Goal: Book appointment/travel/reservation

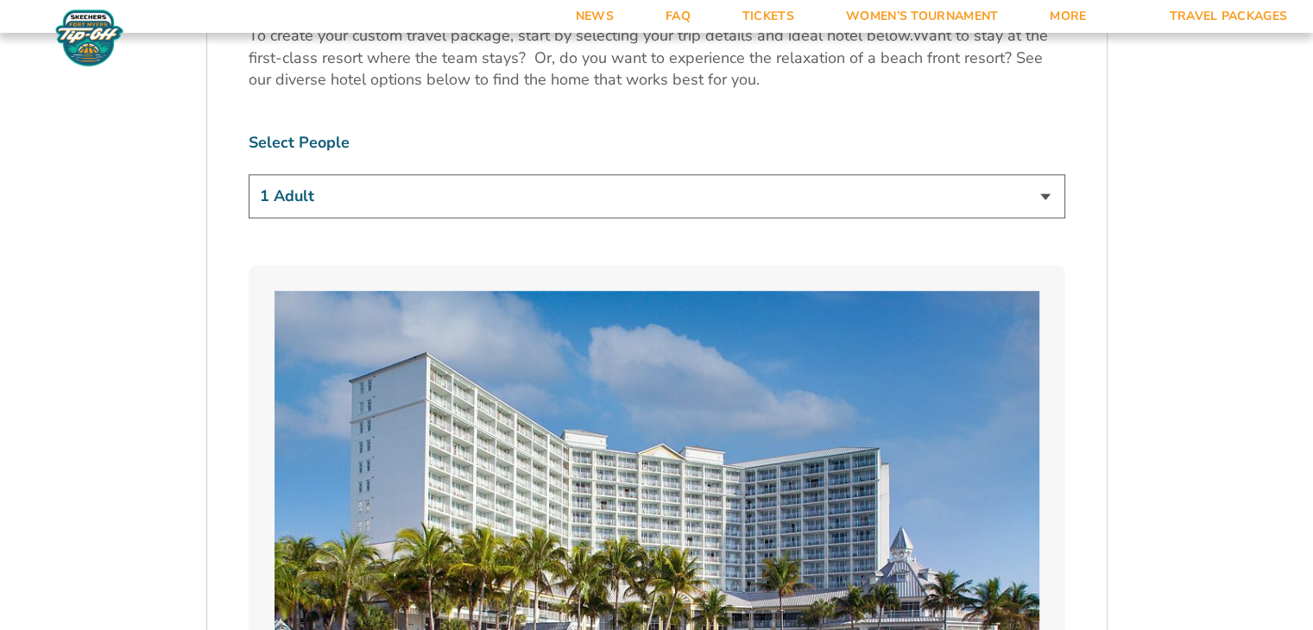
scroll to position [1085, 0]
click at [998, 197] on select "1 Adult 2 Adults 3 Adults 4 Adults 2 Adults + 1 Child 2 Adults + 2 Children 2 A…" at bounding box center [657, 196] width 817 height 44
select select "2 Adults"
click at [249, 174] on select "1 Adult 2 Adults 3 Adults 4 Adults 2 Adults + 1 Child 2 Adults + 2 Children 2 A…" at bounding box center [657, 196] width 817 height 44
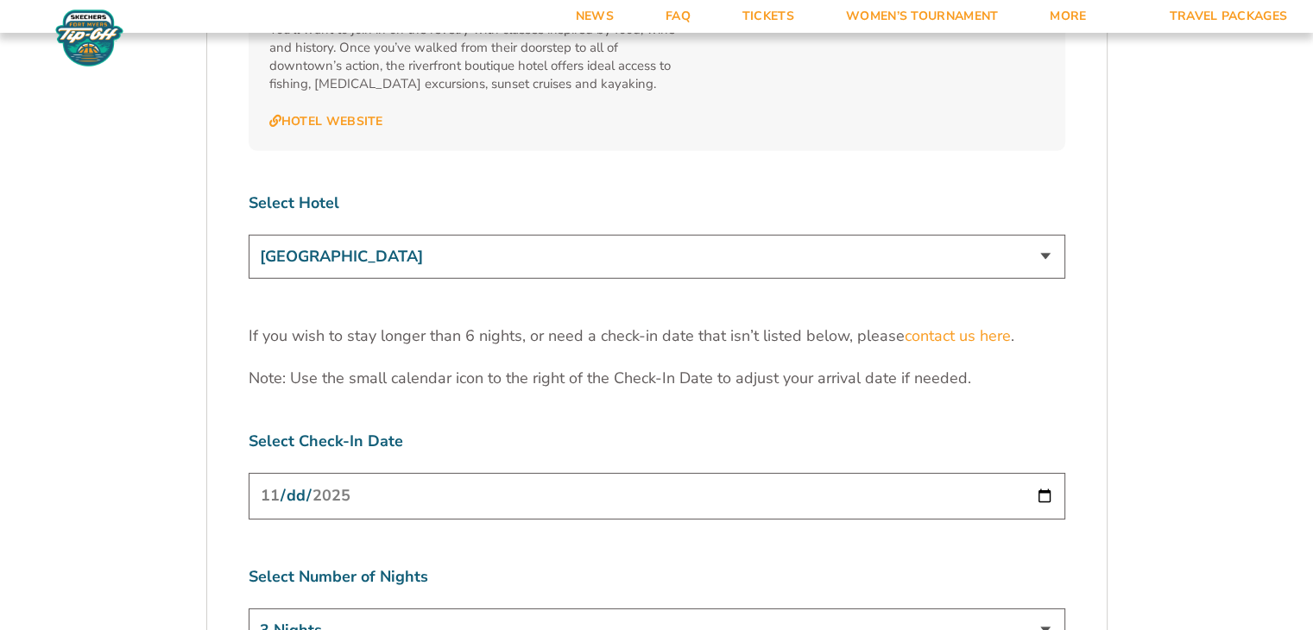
scroll to position [5331, 0]
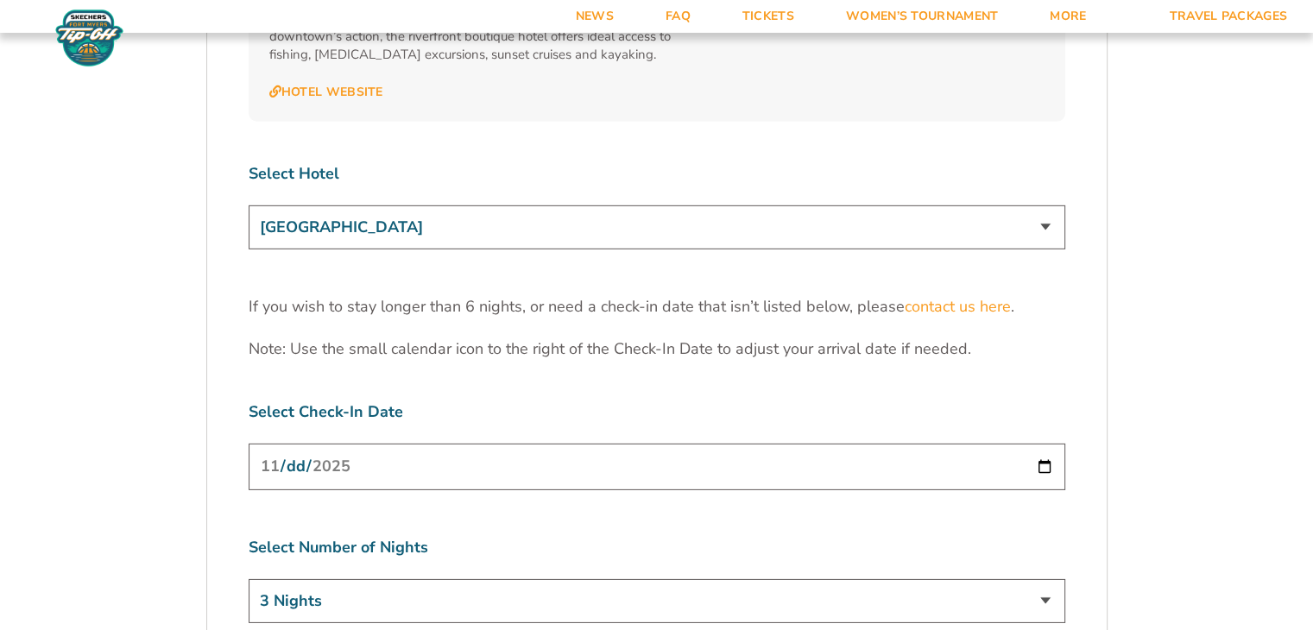
click at [936, 206] on select "[GEOGRAPHIC_DATA] [GEOGRAPHIC_DATA] [GEOGRAPHIC_DATA], Autograph Collection" at bounding box center [657, 228] width 817 height 44
click at [249, 206] on select "[GEOGRAPHIC_DATA] [GEOGRAPHIC_DATA] [GEOGRAPHIC_DATA], Autograph Collection" at bounding box center [657, 228] width 817 height 44
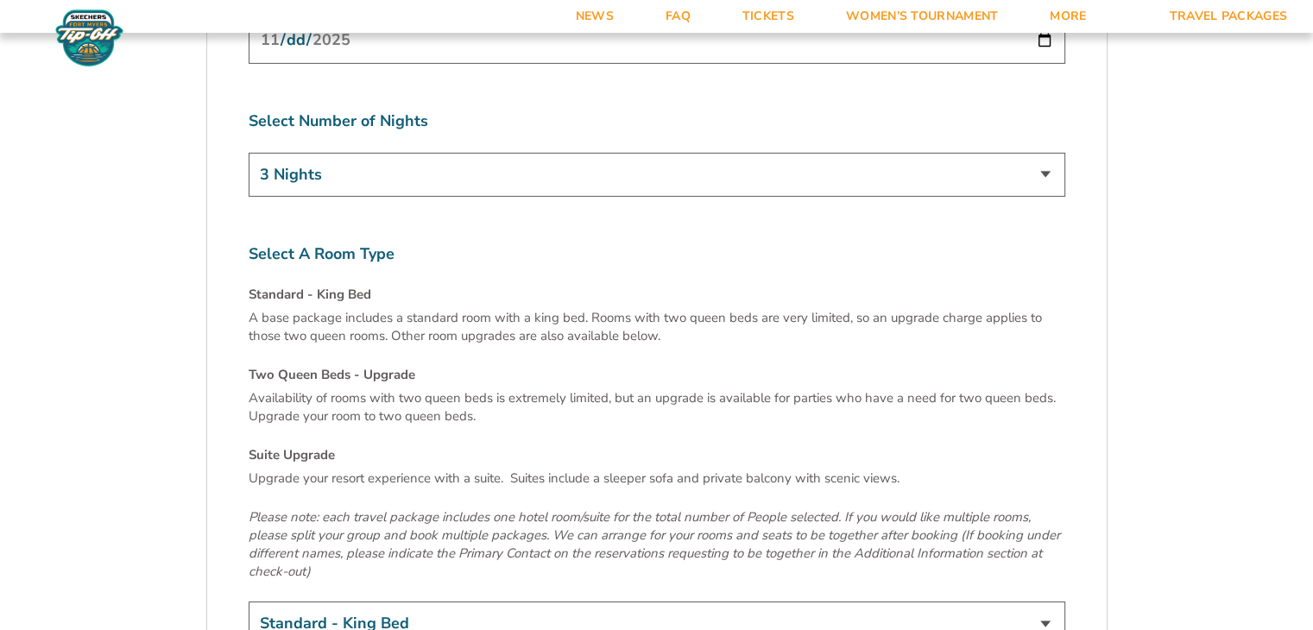
scroll to position [5757, 0]
click at [402, 603] on select "Standard - King Bed Two Queen Beds - Upgrade (+$15 per night) Suite Upgrade (+$…" at bounding box center [657, 625] width 817 height 44
select select "Two Queen Beds - Upgrade"
click at [249, 603] on select "Standard - King Bed Two Queen Beds - Upgrade (+$15 per night) Suite Upgrade (+$…" at bounding box center [657, 625] width 817 height 44
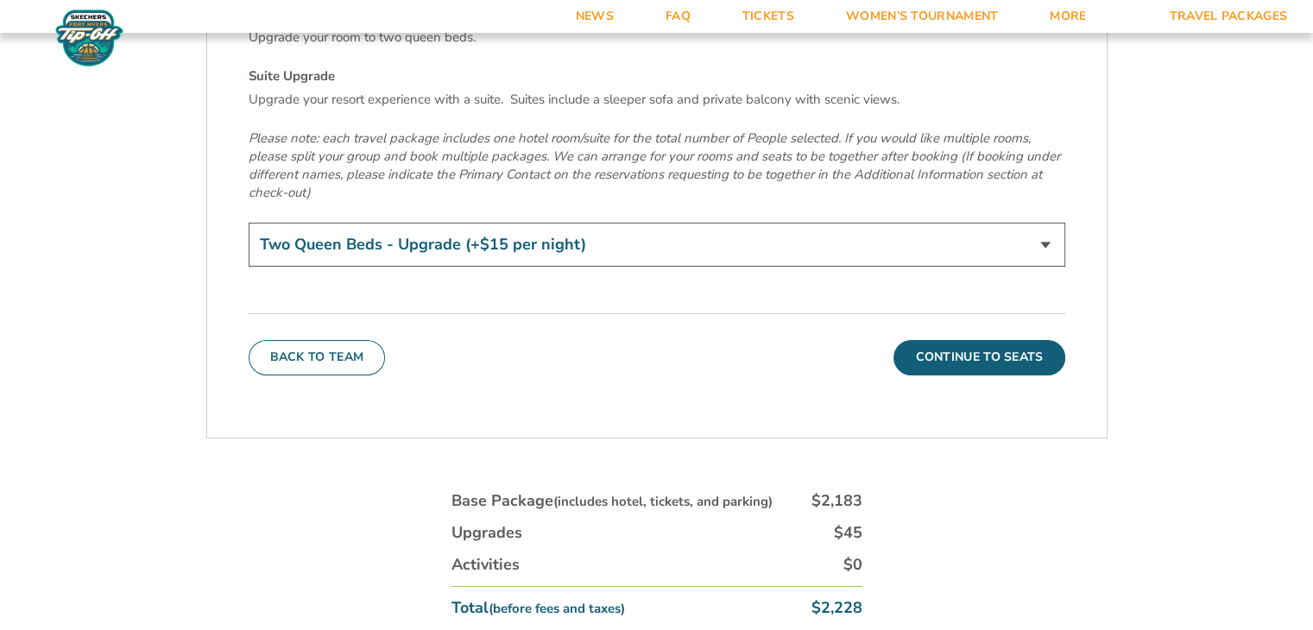
scroll to position [6136, 0]
click at [1004, 341] on button "Continue To Seats" at bounding box center [979, 358] width 171 height 35
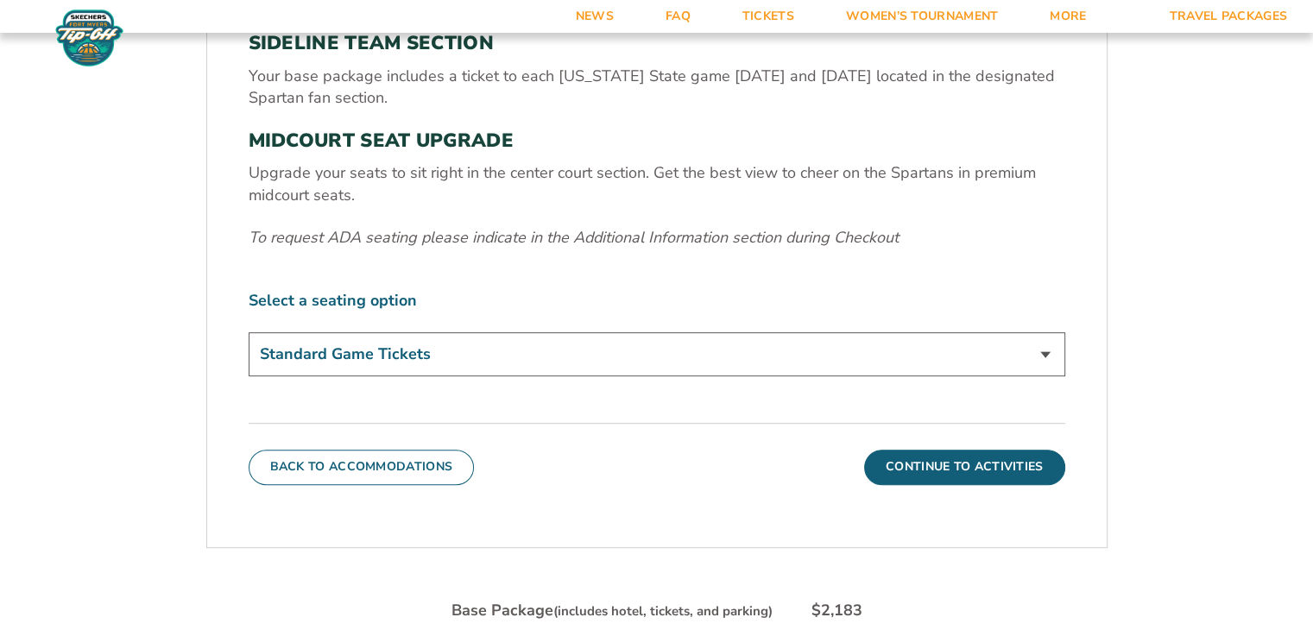
scroll to position [655, 0]
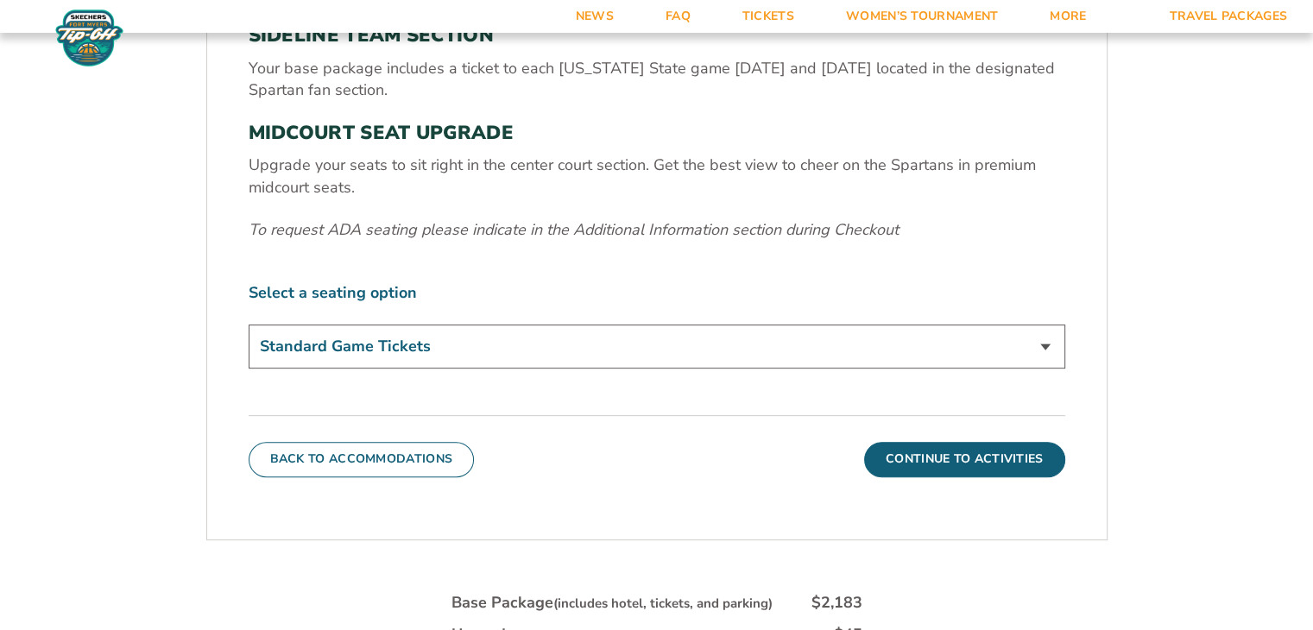
click at [992, 357] on select "Standard Game Tickets Midcourt Seat Upgrade (+$140 per person)" at bounding box center [657, 347] width 817 height 44
select select "Midcourt Seat Upgrade"
click at [249, 325] on select "Standard Game Tickets Midcourt Seat Upgrade (+$140 per person)" at bounding box center [657, 347] width 817 height 44
drag, startPoint x: 1047, startPoint y: 462, endPoint x: 997, endPoint y: 466, distance: 49.4
click at [997, 466] on button "Continue To Activities" at bounding box center [964, 459] width 201 height 35
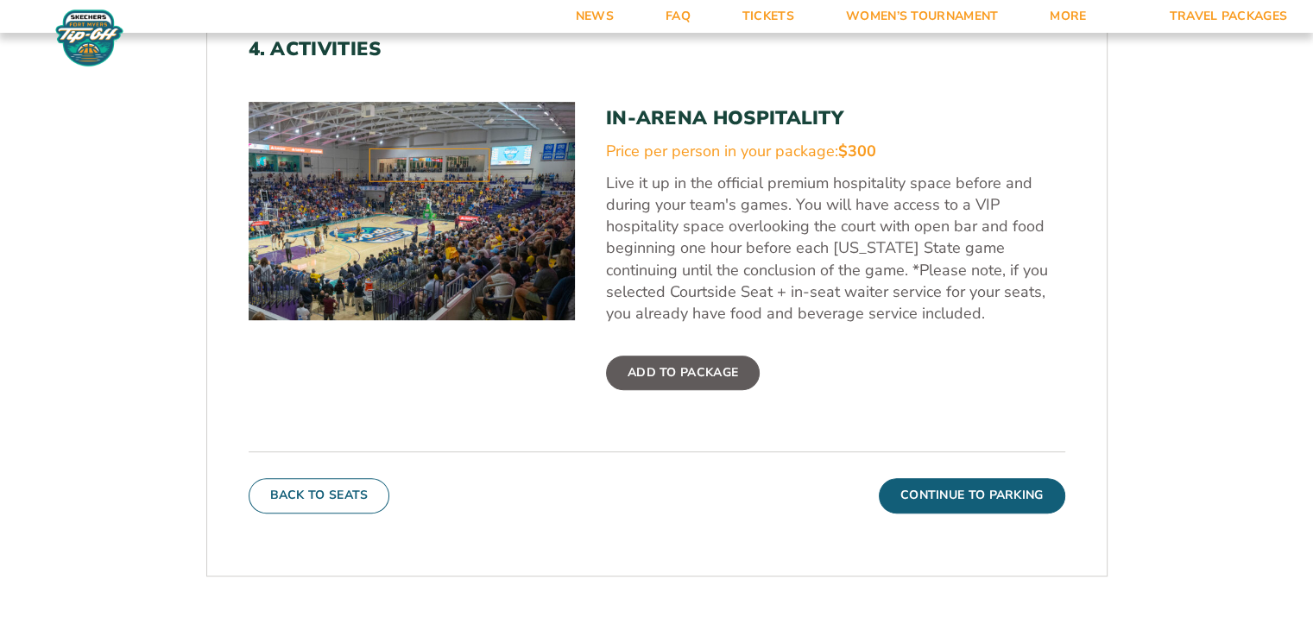
scroll to position [588, 0]
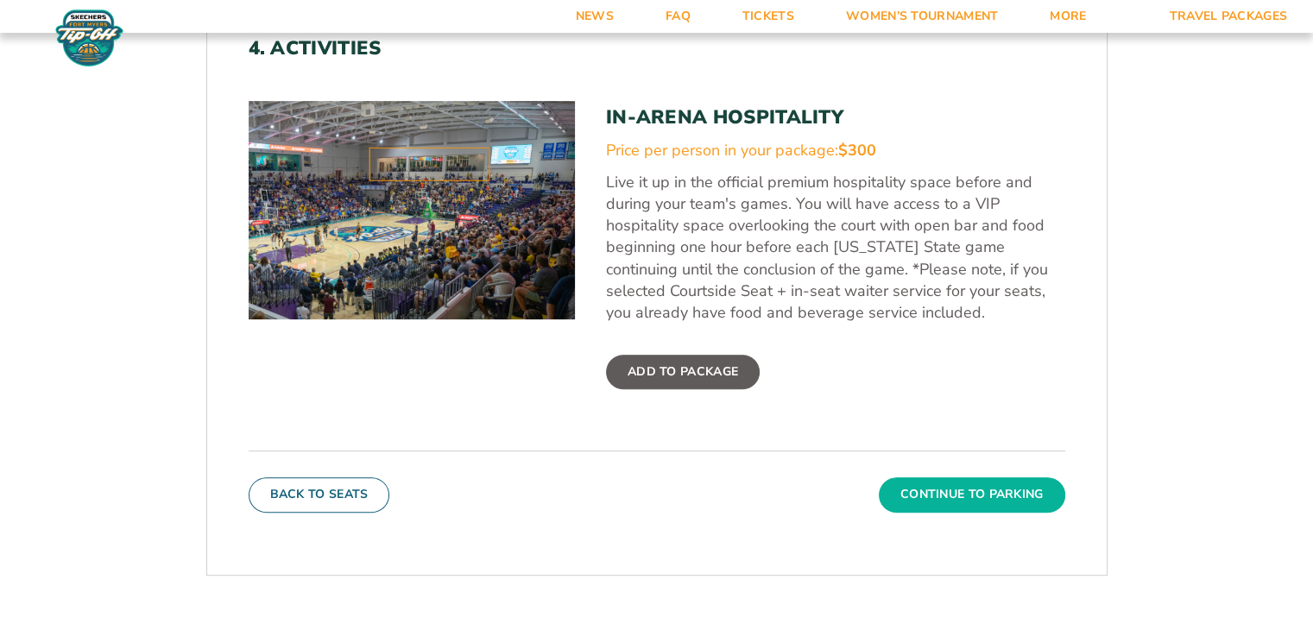
click at [1026, 500] on button "Continue To Parking" at bounding box center [972, 495] width 187 height 35
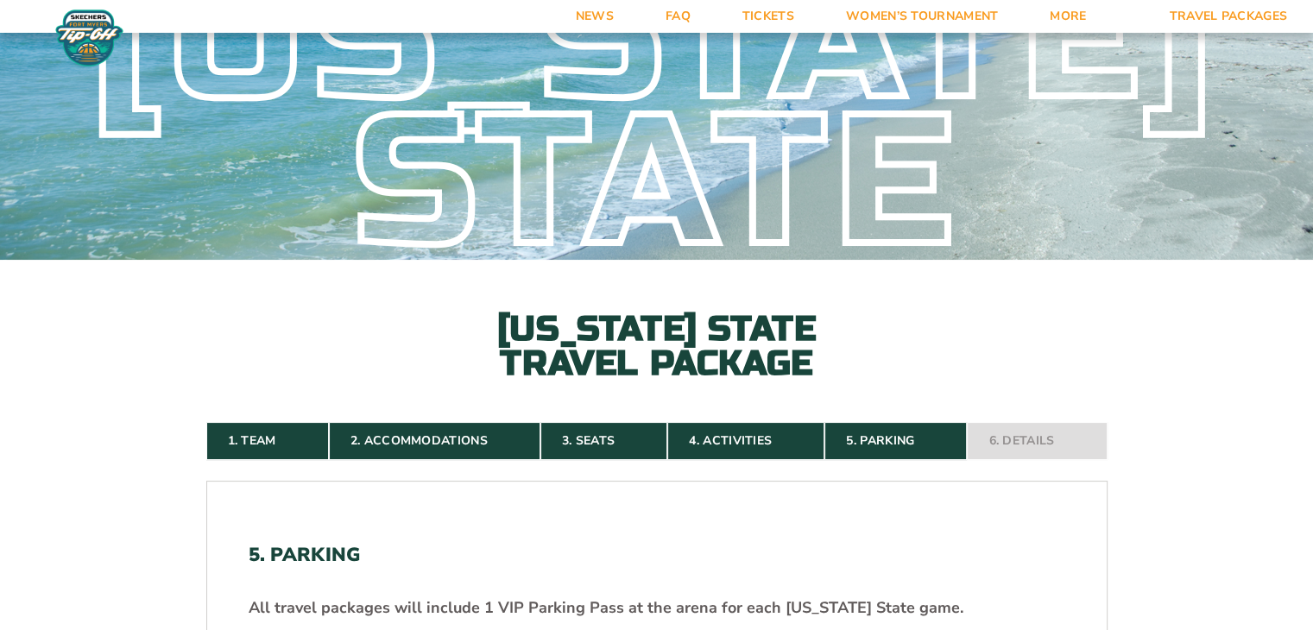
scroll to position [66, 0]
